Goal: Check status: Check status

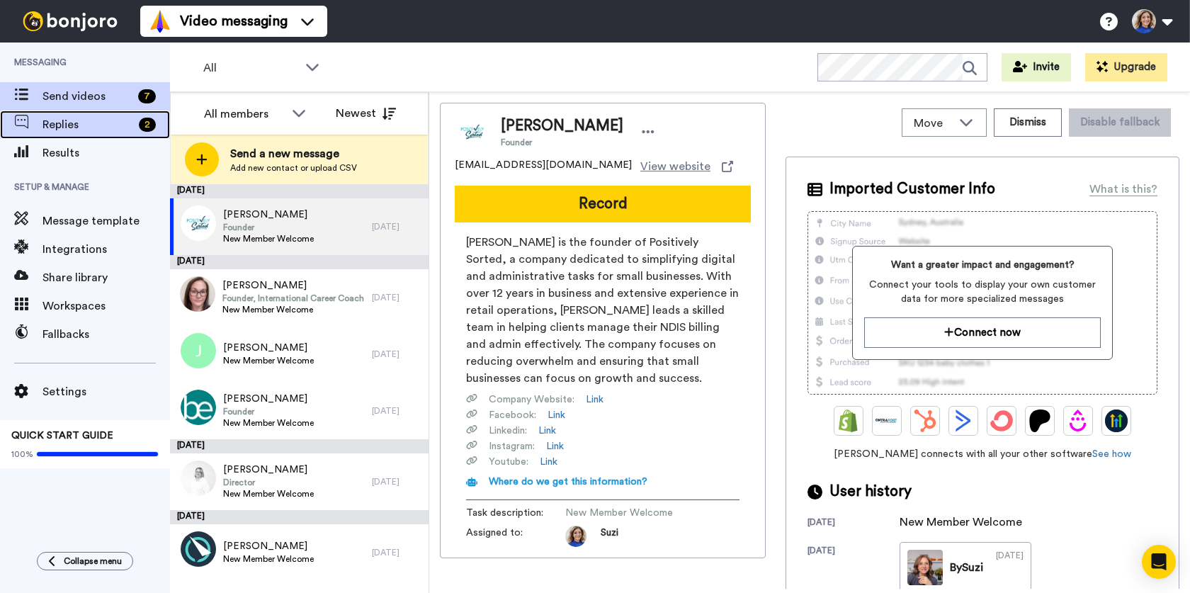
click at [65, 124] on span "Replies" at bounding box center [87, 124] width 91 height 17
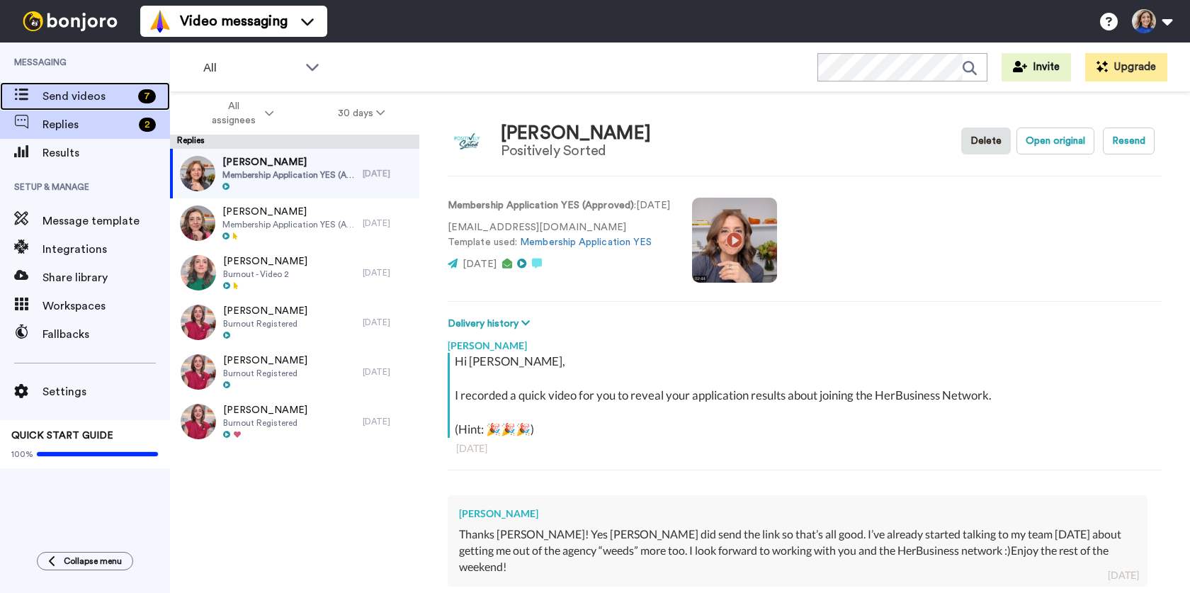
click at [69, 94] on span "Send videos" at bounding box center [87, 96] width 90 height 17
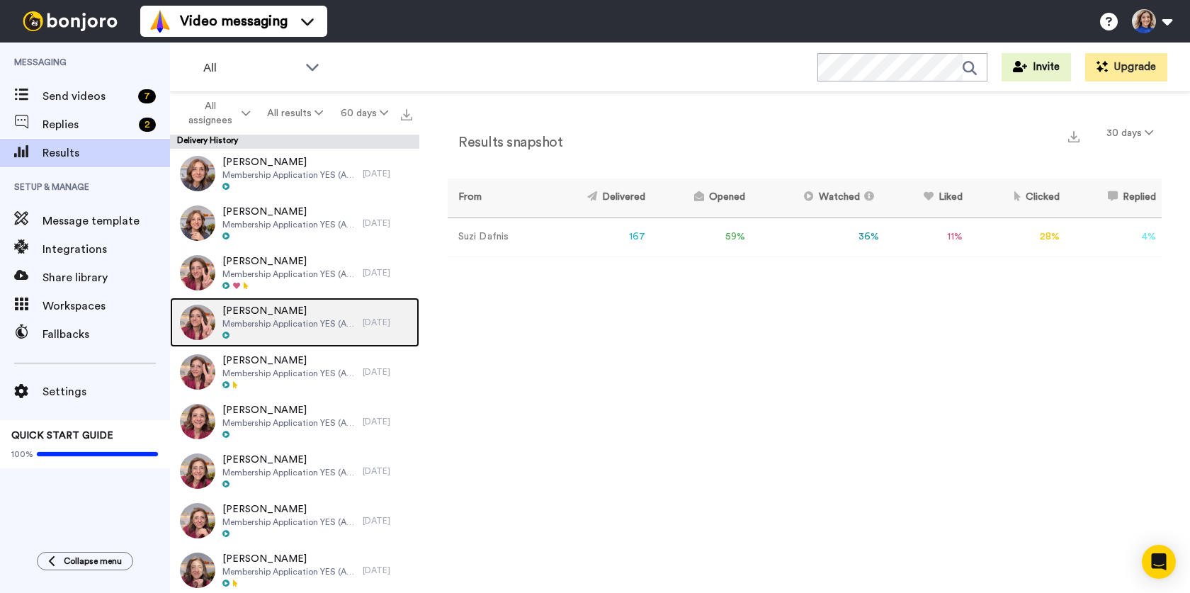
click at [267, 319] on span "Membership Application YES (Approved)" at bounding box center [288, 323] width 133 height 11
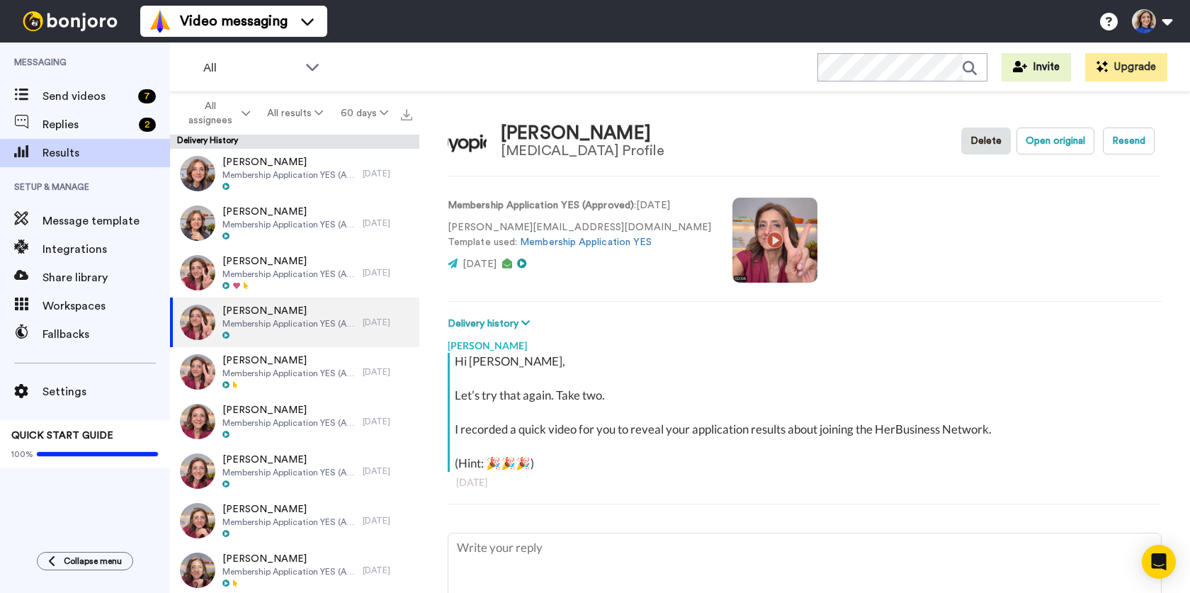
type textarea "x"
